Goal: Task Accomplishment & Management: Manage account settings

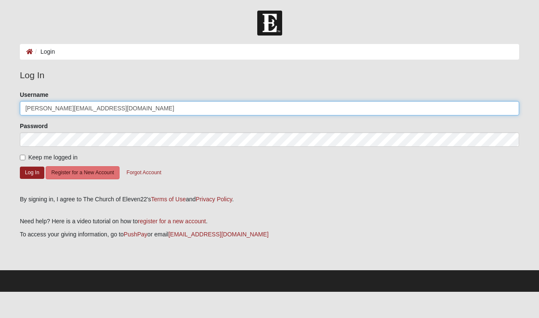
click at [513, 111] on input "[PERSON_NAME][EMAIL_ADDRESS][DOMAIN_NAME]" at bounding box center [269, 108] width 499 height 14
click at [20, 147] on div at bounding box center [20, 147] width 0 height 0
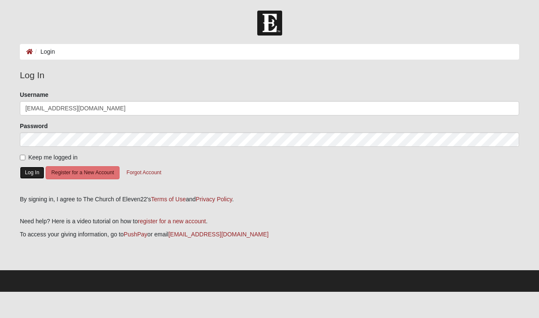
click at [35, 177] on button "Log In" at bounding box center [32, 172] width 25 height 12
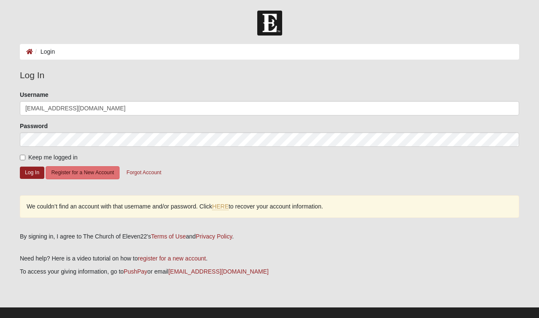
click at [20, 115] on div at bounding box center [20, 115] width 0 height 0
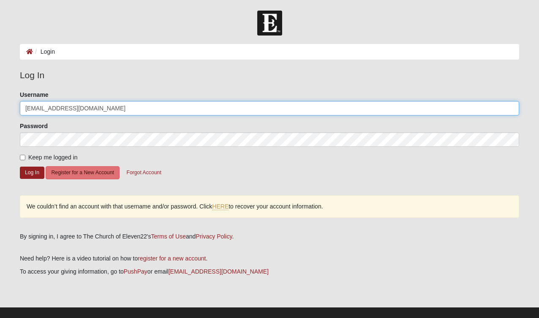
type input "[PERSON_NAME][EMAIL_ADDRESS][DOMAIN_NAME]"
click at [20, 147] on div at bounding box center [20, 147] width 0 height 0
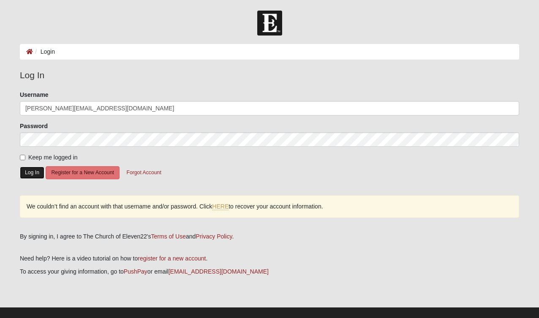
click at [34, 173] on button "Log In" at bounding box center [32, 172] width 25 height 12
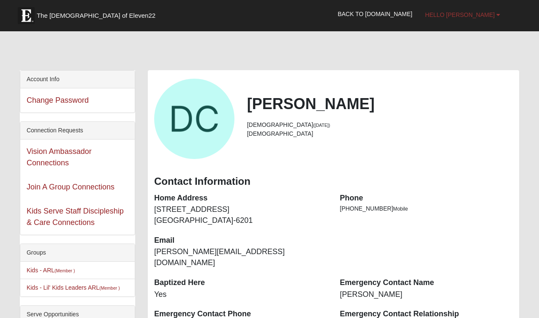
click at [495, 17] on link "Hello [PERSON_NAME]" at bounding box center [463, 14] width 88 height 21
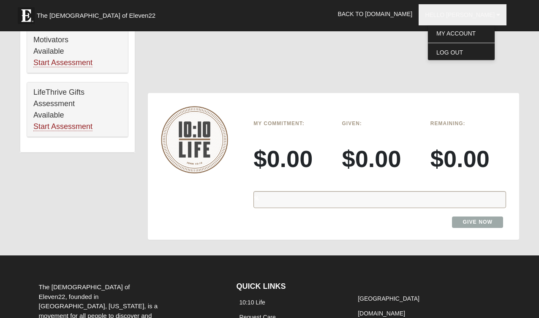
scroll to position [591, 0]
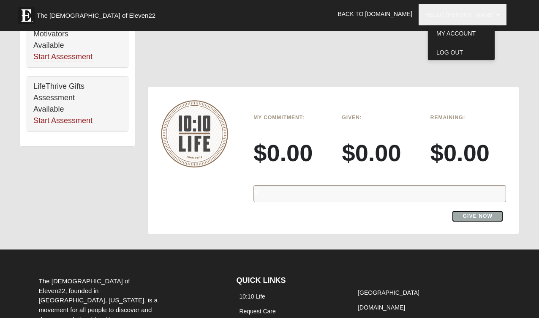
click at [472, 210] on link "Give Now" at bounding box center [477, 215] width 51 height 11
